Goal: Communication & Community: Ask a question

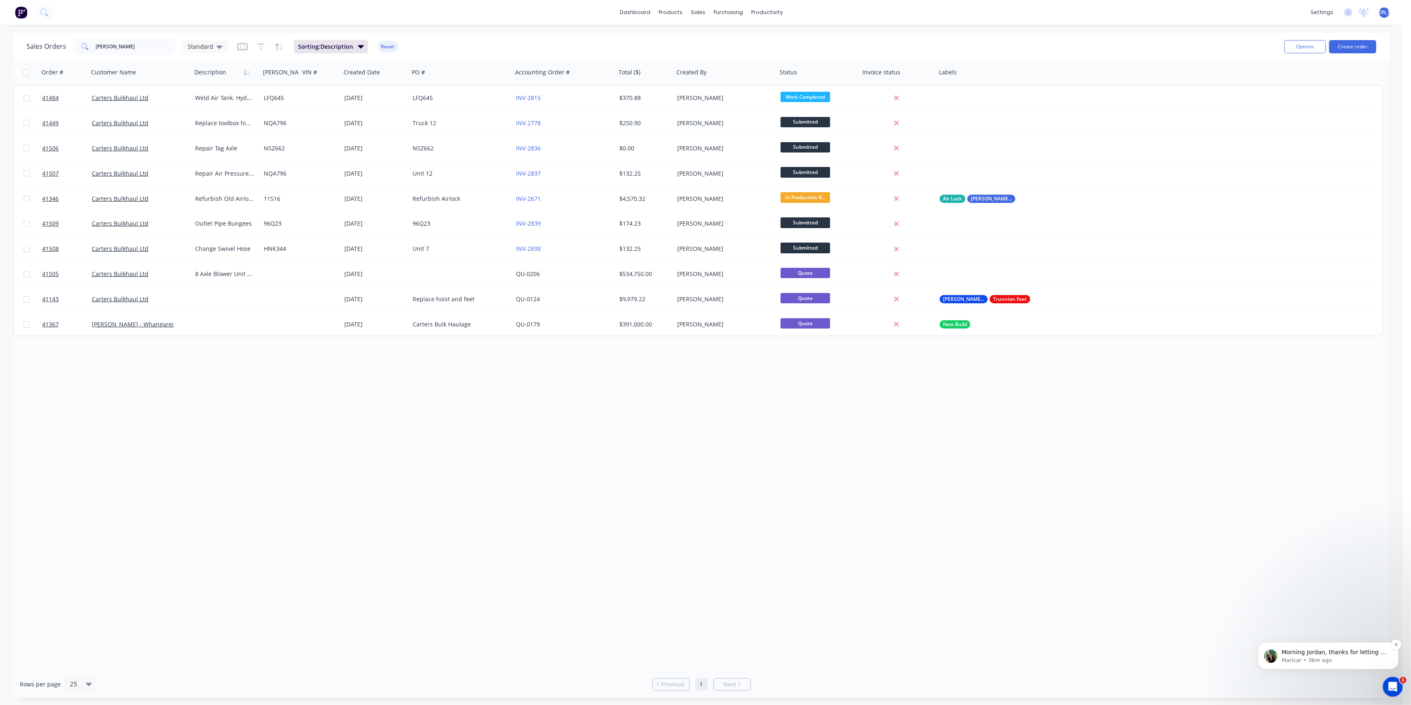
scroll to position [364, 0]
click at [1300, 658] on p "Maricar • 36m ago" at bounding box center [1334, 659] width 107 height 7
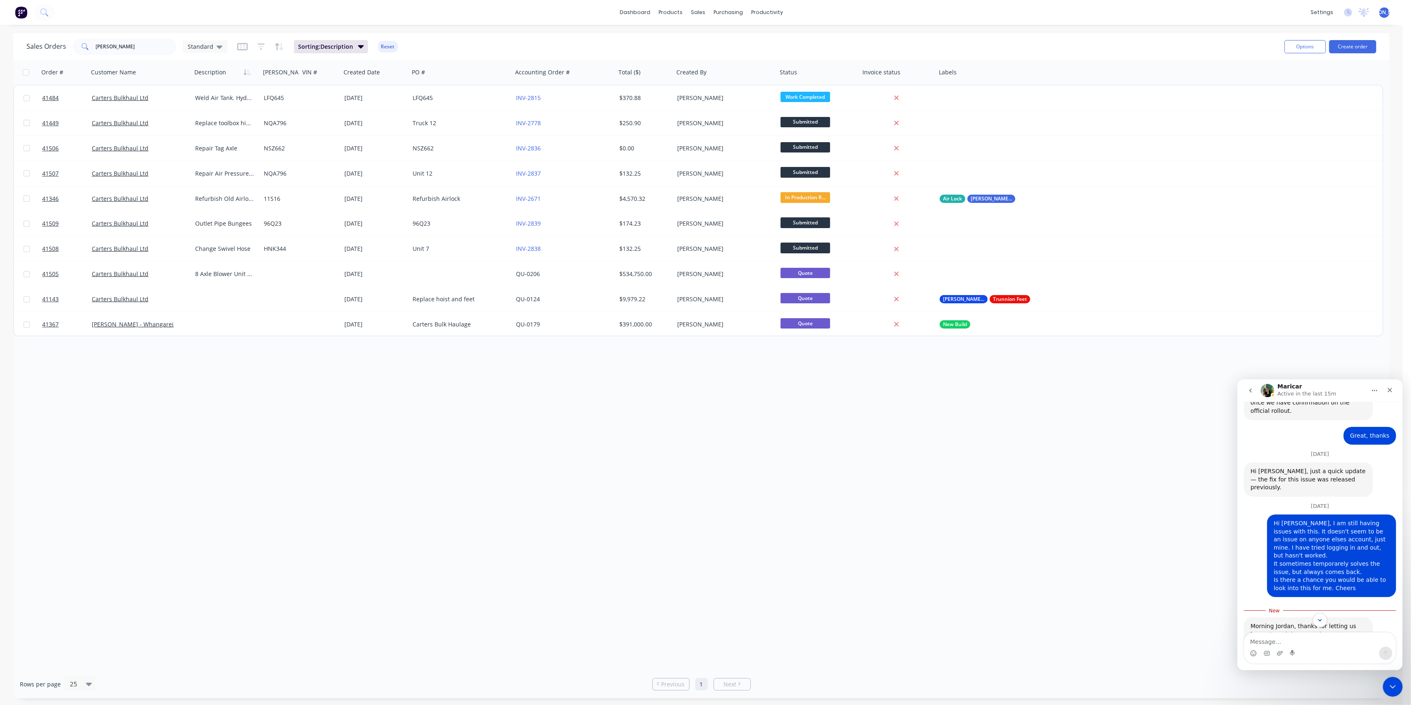
scroll to position [377, 0]
type textarea "B"
click at [405, 479] on div "Order # Customer Name Description [PERSON_NAME]# VIN # Created Date PO # Accoun…" at bounding box center [701, 365] width 1376 height 610
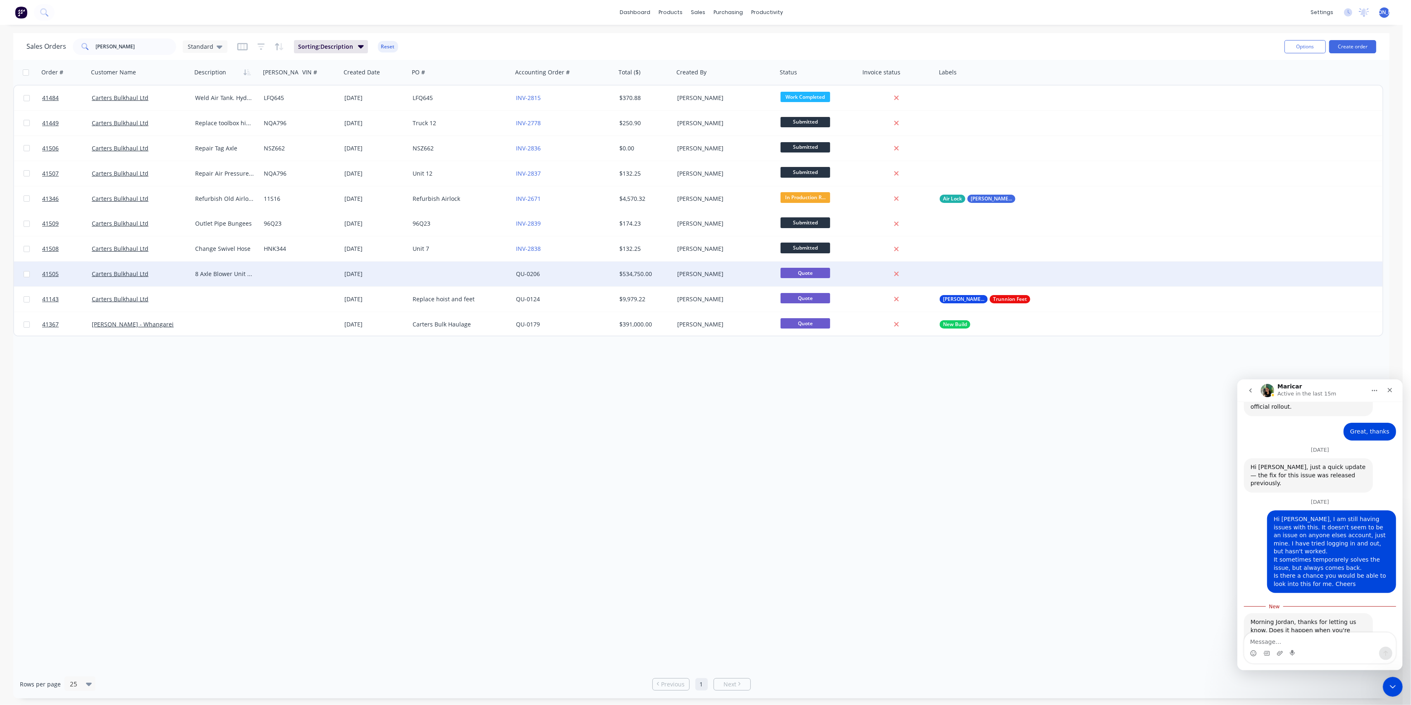
click at [155, 273] on div "Carters Bulkhaul Ltd" at bounding box center [138, 274] width 92 height 8
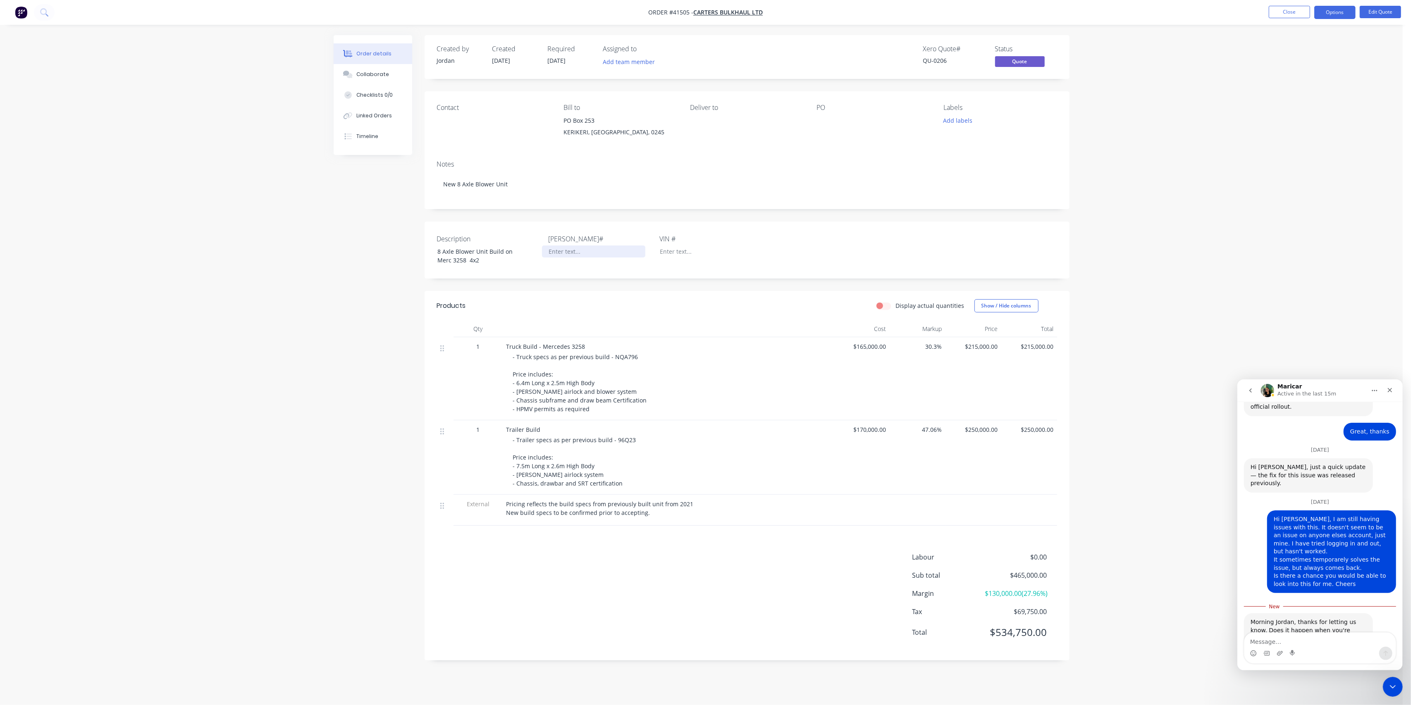
click at [567, 253] on div at bounding box center [593, 252] width 103 height 12
click at [1307, 639] on textarea "Message…" at bounding box center [1319, 639] width 151 height 14
type textarea "Both editing and entering"
click at [1385, 653] on icon "Send a message…" at bounding box center [1385, 653] width 5 height 5
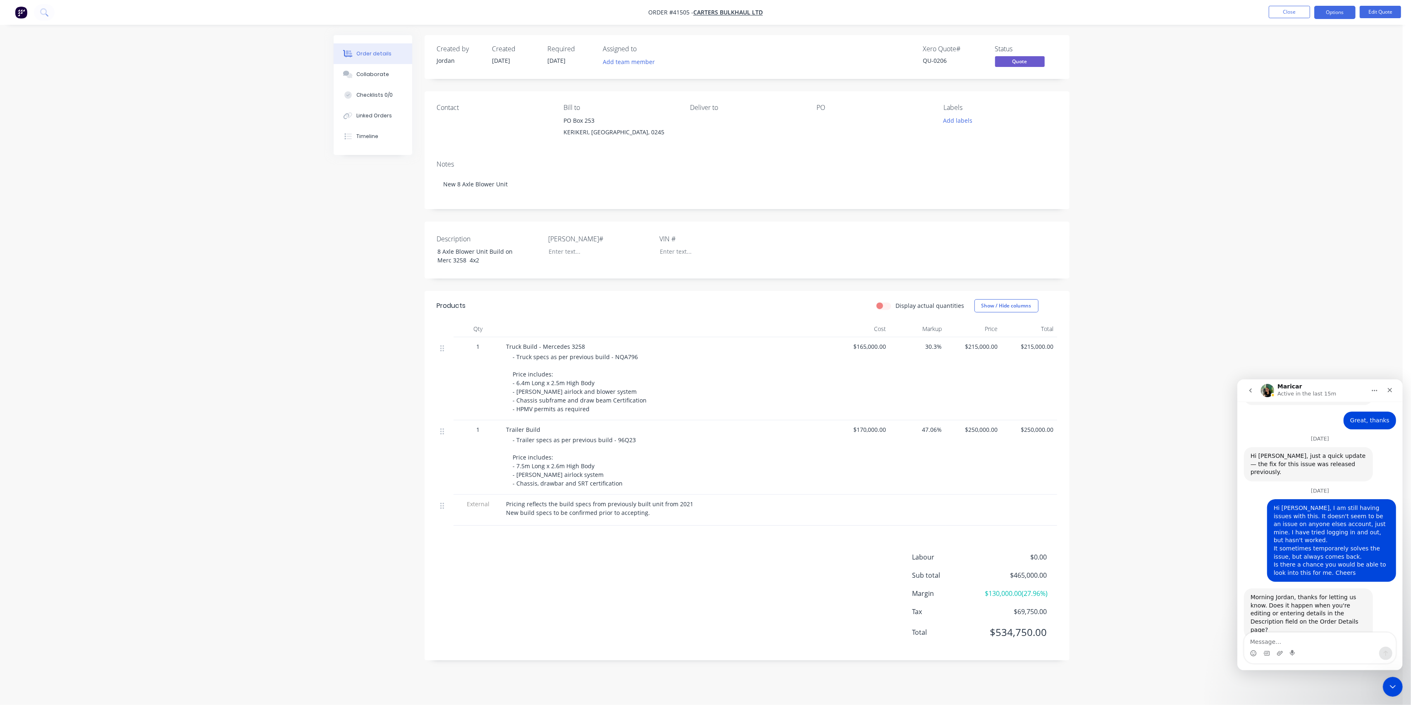
click at [1119, 460] on div "Order details Collaborate Checklists 0/0 Linked Orders Timeline Order details C…" at bounding box center [701, 352] width 1403 height 705
click at [1296, 15] on button "Close" at bounding box center [1289, 12] width 41 height 12
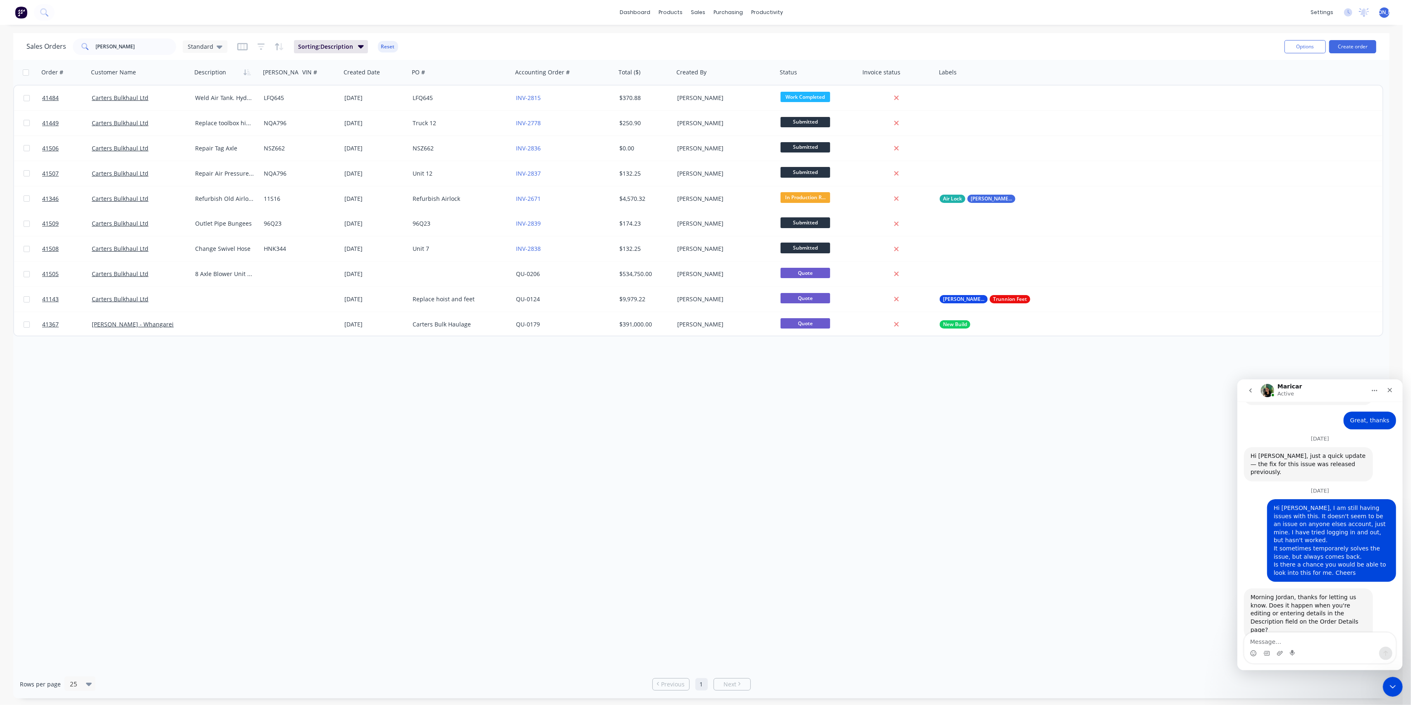
click at [1183, 396] on div "Order # Customer Name Description [PERSON_NAME]# VIN # Created Date PO # Accoun…" at bounding box center [701, 365] width 1376 height 610
click at [1391, 394] on div "Close" at bounding box center [1389, 389] width 15 height 15
